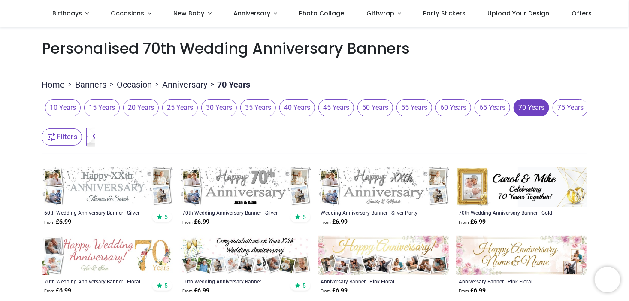
scroll to position [71, 0]
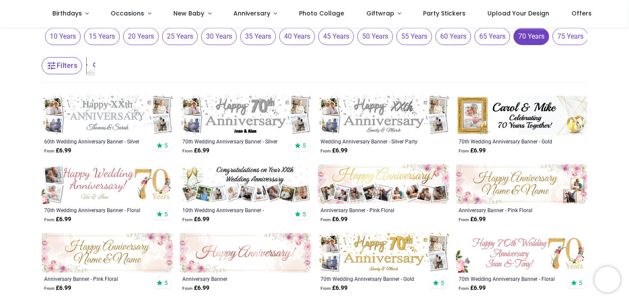
click at [104, 117] on img at bounding box center [107, 115] width 131 height 39
click at [232, 190] on img at bounding box center [245, 183] width 131 height 39
click at [242, 174] on img at bounding box center [245, 183] width 131 height 39
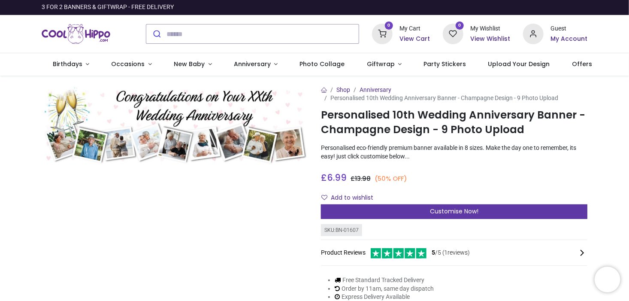
click at [449, 211] on span "Customise Now!" at bounding box center [454, 211] width 48 height 9
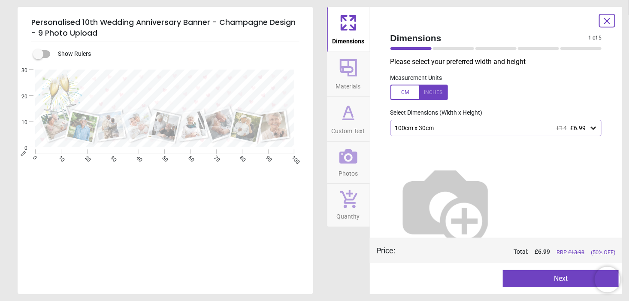
click at [434, 92] on div at bounding box center [418, 91] width 57 height 15
click at [591, 128] on icon at bounding box center [593, 128] width 5 height 3
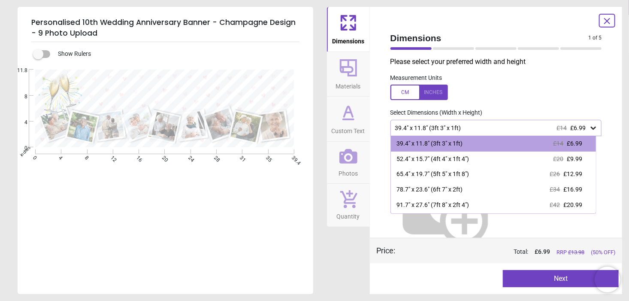
click at [404, 93] on div at bounding box center [418, 91] width 57 height 15
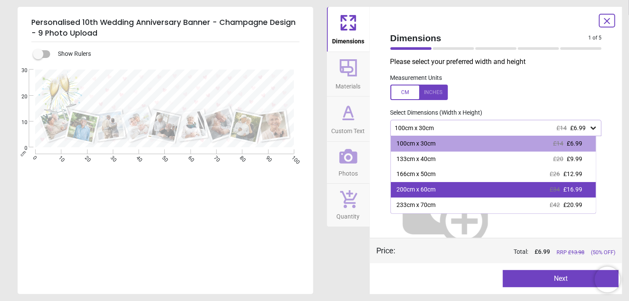
click at [415, 192] on div "200cm x 60cm" at bounding box center [416, 189] width 39 height 9
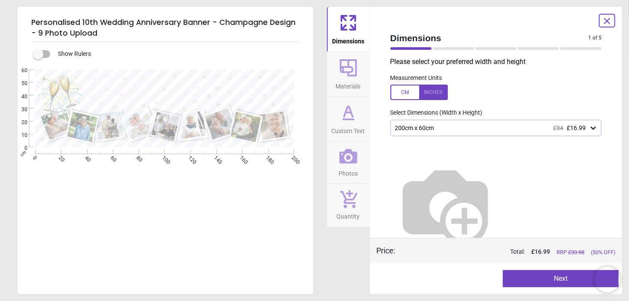
click at [543, 275] on button "Next" at bounding box center [561, 278] width 116 height 17
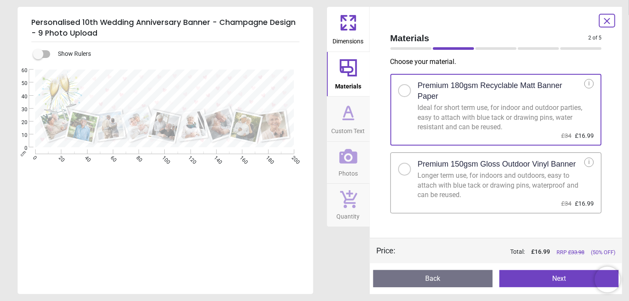
click at [546, 280] on button "Next" at bounding box center [558, 278] width 119 height 17
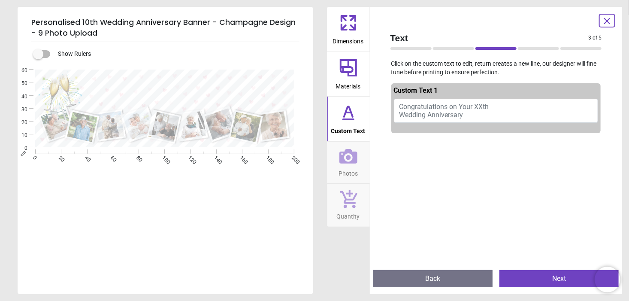
click at [250, 78] on div at bounding box center [183, 88] width 206 height 38
click at [244, 75] on div at bounding box center [183, 88] width 206 height 38
click at [483, 106] on span "Congratulations on Your XXth Wedding Anniversary" at bounding box center [444, 111] width 90 height 16
click at [160, 82] on textarea at bounding box center [183, 88] width 206 height 18
click at [548, 280] on button "Next" at bounding box center [558, 278] width 119 height 17
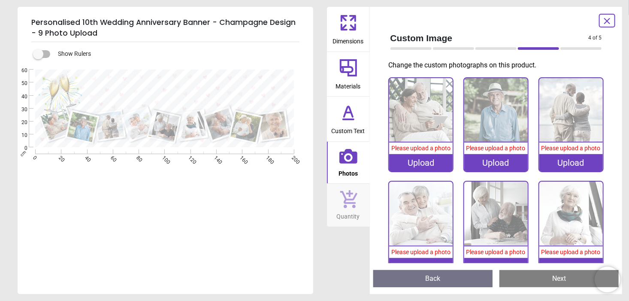
click at [413, 160] on div "Upload" at bounding box center [420, 162] width 63 height 17
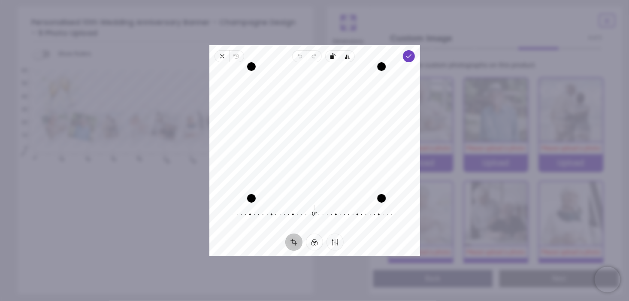
drag, startPoint x: 378, startPoint y: 127, endPoint x: 403, endPoint y: 129, distance: 24.9
click at [403, 129] on div "Recenter" at bounding box center [314, 132] width 197 height 127
click at [409, 56] on polyline "button" at bounding box center [408, 55] width 5 height 3
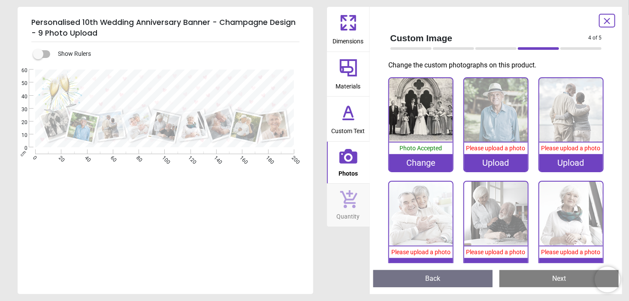
click at [537, 278] on button "Next" at bounding box center [558, 278] width 119 height 17
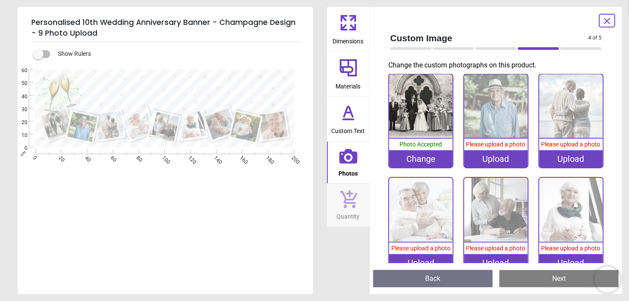
click at [546, 280] on button "Next" at bounding box center [558, 278] width 119 height 17
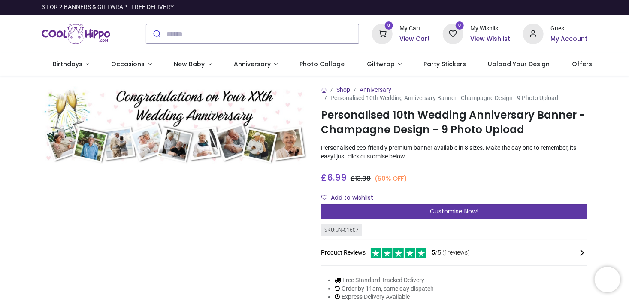
click at [448, 211] on span "Customise Now!" at bounding box center [454, 211] width 48 height 9
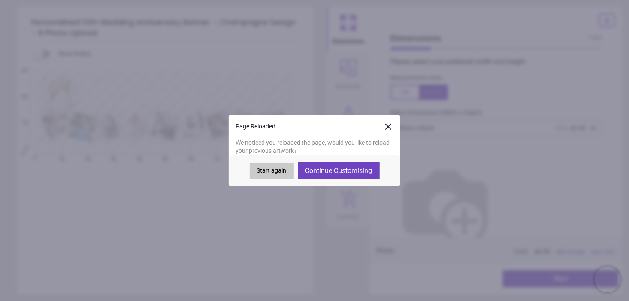
click at [278, 172] on button "Start again" at bounding box center [272, 171] width 44 height 16
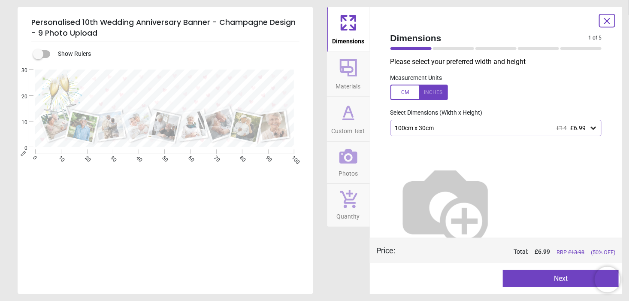
click at [591, 128] on icon at bounding box center [593, 128] width 5 height 3
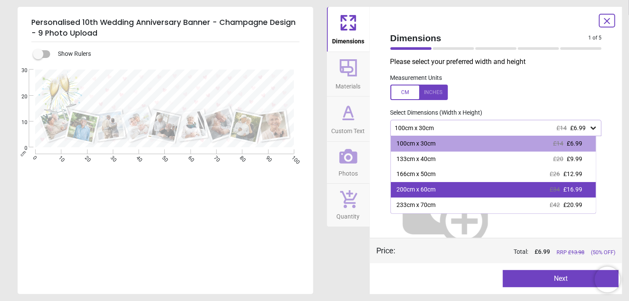
click at [409, 187] on div "200cm x 60cm" at bounding box center [416, 189] width 39 height 9
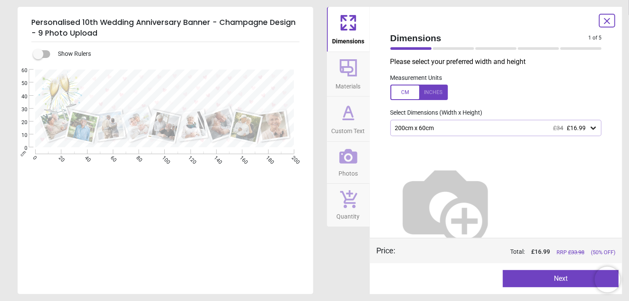
click at [555, 280] on button "Next" at bounding box center [561, 278] width 116 height 17
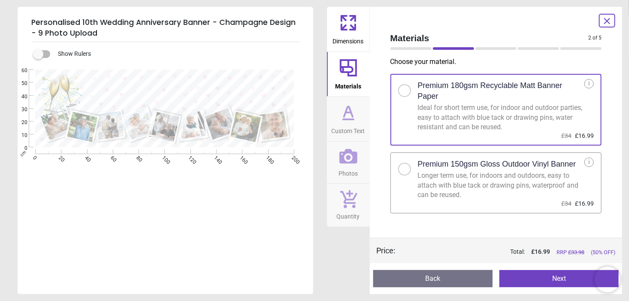
click at [555, 280] on button "Next" at bounding box center [558, 278] width 119 height 17
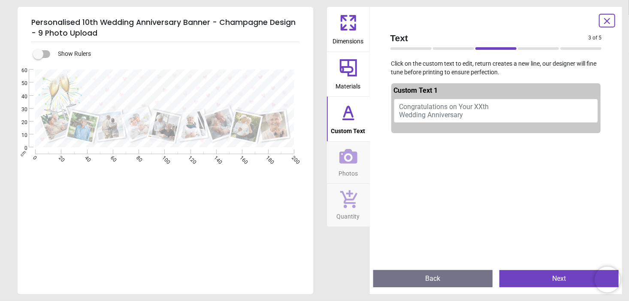
click at [452, 110] on span "Congratulations on Your XXth Wedding Anniversary" at bounding box center [444, 111] width 90 height 16
click at [111, 83] on textarea at bounding box center [183, 88] width 206 height 18
click at [99, 84] on textarea at bounding box center [183, 88] width 206 height 18
click at [401, 106] on span "Congratulations on Your XXth Wedding Anniversary" at bounding box center [444, 111] width 90 height 16
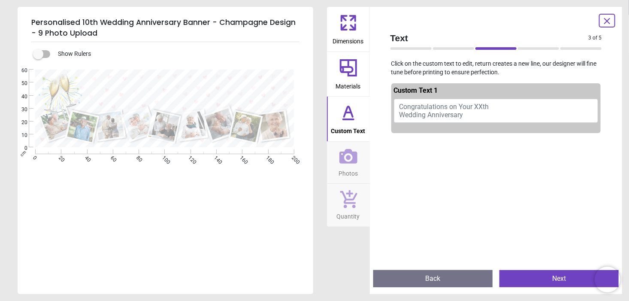
click at [401, 106] on span "Congratulations on Your XXth Wedding Anniversary" at bounding box center [444, 111] width 90 height 16
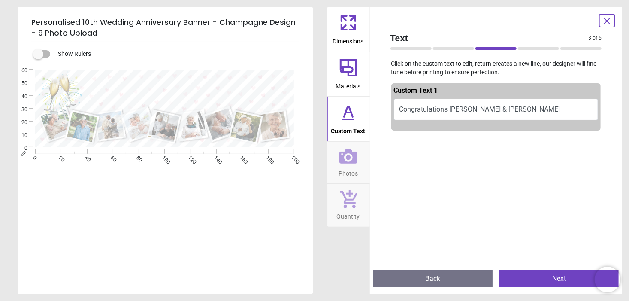
scroll to position [3, 0]
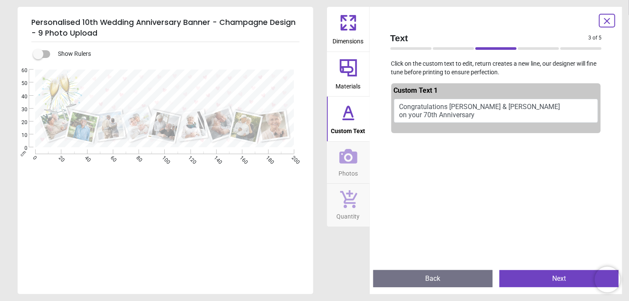
type textarea "**********"
click at [540, 279] on button "Next" at bounding box center [558, 278] width 119 height 17
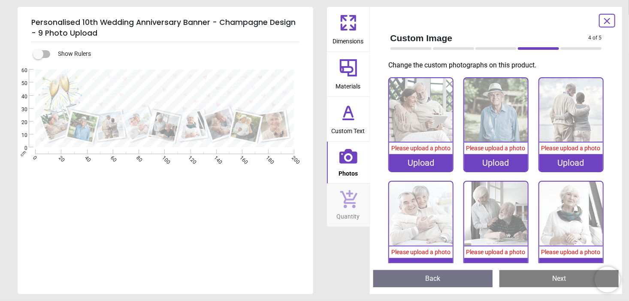
click at [498, 216] on img at bounding box center [495, 212] width 63 height 63
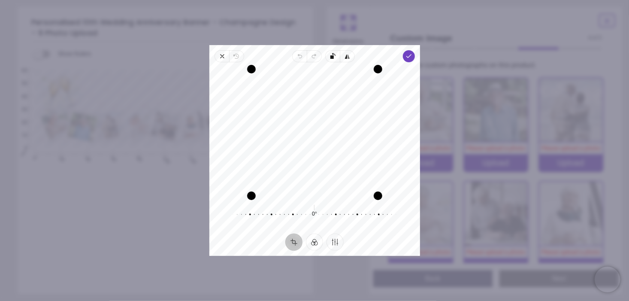
drag, startPoint x: 308, startPoint y: 120, endPoint x: 306, endPoint y: 158, distance: 37.8
click at [306, 158] on div "Recenter" at bounding box center [314, 132] width 197 height 127
drag, startPoint x: 377, startPoint y: 196, endPoint x: 425, endPoint y: 261, distance: 80.4
click at [425, 251] on div "× Trustpilot Product Reviews 5 /5 ( 1 reviews) Mrs Woodward Thrilled with the b…" at bounding box center [454, 221] width 266 height 62
drag, startPoint x: 315, startPoint y: 197, endPoint x: 317, endPoint y: 230, distance: 33.0
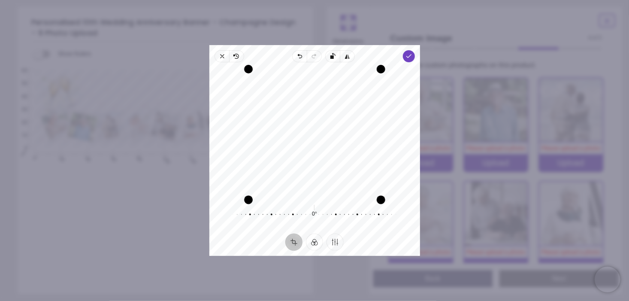
click at [317, 230] on div "Recenter 0° Reset" at bounding box center [314, 147] width 211 height 171
click at [407, 55] on icon "button" at bounding box center [408, 56] width 7 height 7
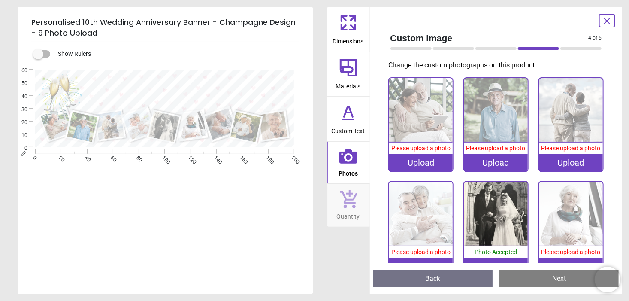
click at [415, 261] on div "Upload" at bounding box center [420, 266] width 63 height 17
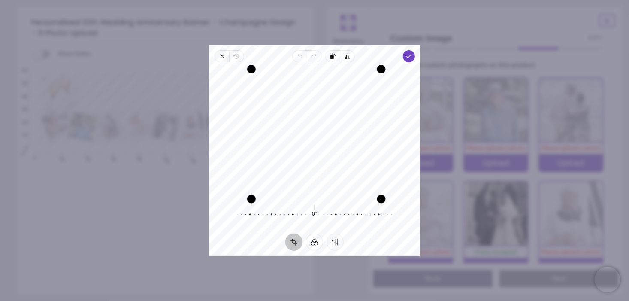
drag, startPoint x: 378, startPoint y: 195, endPoint x: 402, endPoint y: 212, distance: 29.2
click at [402, 212] on div "Recenter 0° Reset" at bounding box center [314, 147] width 211 height 171
click at [408, 55] on icon "button" at bounding box center [408, 56] width 7 height 7
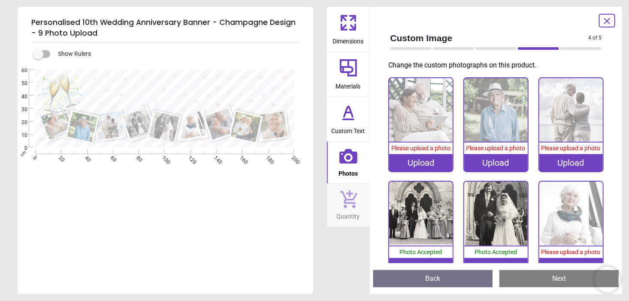
click at [562, 258] on div "Upload" at bounding box center [570, 266] width 63 height 17
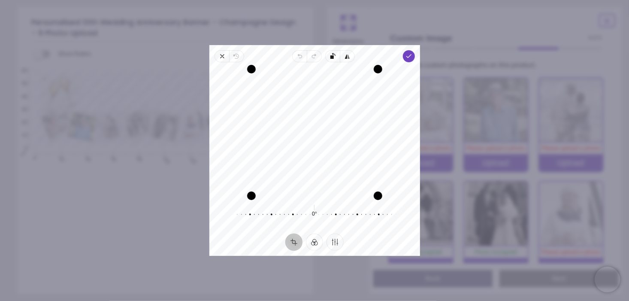
click at [408, 57] on polyline "button" at bounding box center [408, 55] width 5 height 3
